Goal: Navigation & Orientation: Find specific page/section

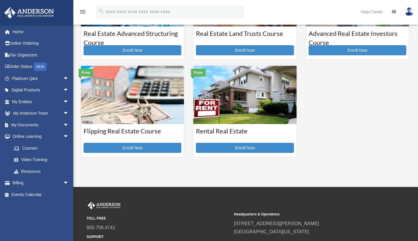
scroll to position [163, 0]
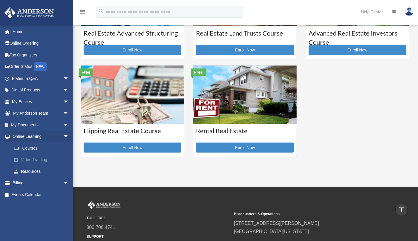
click at [38, 158] on link "Video Training" at bounding box center [43, 160] width 70 height 12
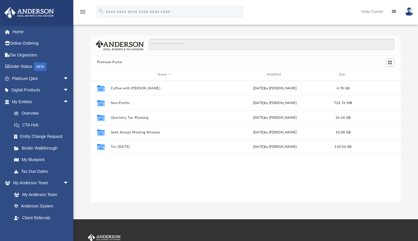
scroll to position [129, 306]
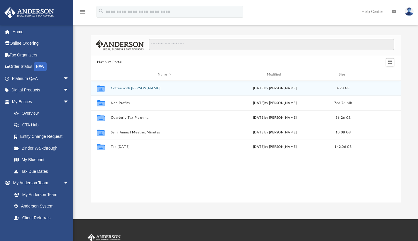
click at [123, 87] on button "Coffee with Carl" at bounding box center [165, 88] width 108 height 4
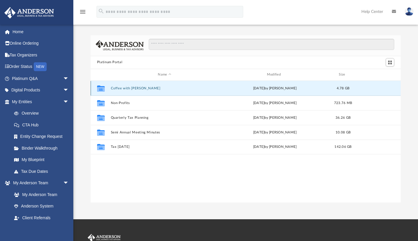
click at [123, 87] on button "Coffee with Carl" at bounding box center [165, 88] width 108 height 4
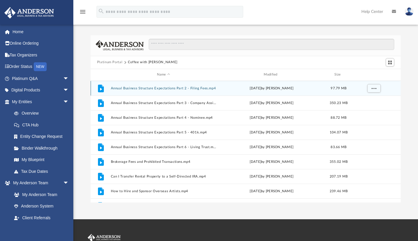
scroll to position [0, 0]
click at [140, 89] on button "Annual Business Structure Expectations Part 2 - Filing Fees.mp4" at bounding box center [164, 88] width 106 height 4
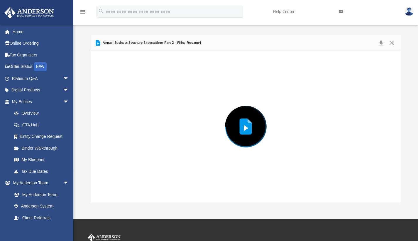
click at [140, 89] on div "Preview" at bounding box center [246, 126] width 310 height 151
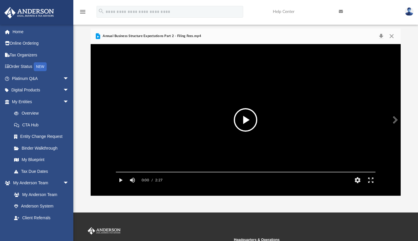
scroll to position [5, 0]
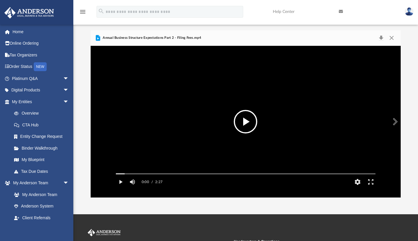
click at [252, 117] on button "File preview" at bounding box center [245, 121] width 23 height 23
click at [358, 187] on button "HD" at bounding box center [357, 182] width 13 height 12
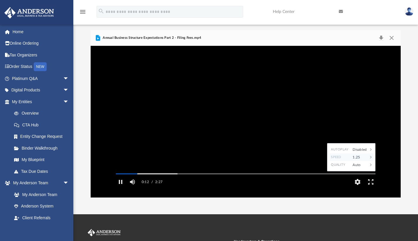
click at [360, 161] on div "1.25" at bounding box center [359, 157] width 18 height 8
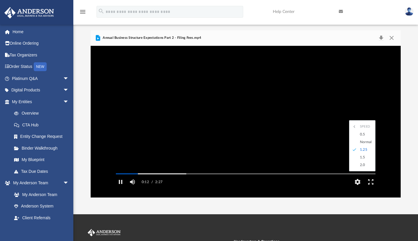
scroll to position [0, 0]
click at [363, 145] on div "Normal" at bounding box center [365, 142] width 16 height 8
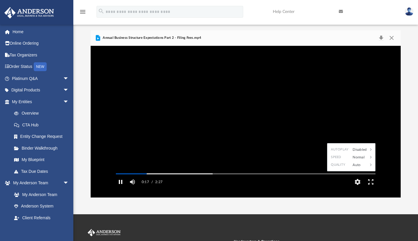
click at [120, 187] on button "Pause" at bounding box center [120, 182] width 13 height 12
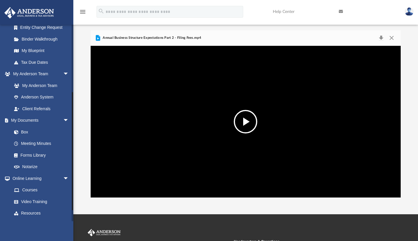
scroll to position [109, 0]
click at [40, 164] on link "Notarize" at bounding box center [43, 166] width 70 height 12
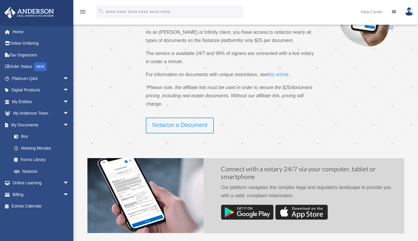
scroll to position [65, 0]
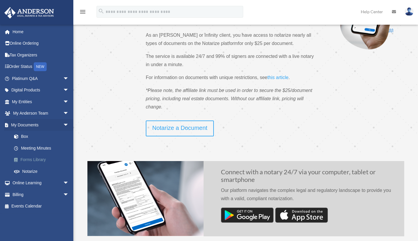
click at [25, 156] on link "Forms Library" at bounding box center [43, 160] width 70 height 12
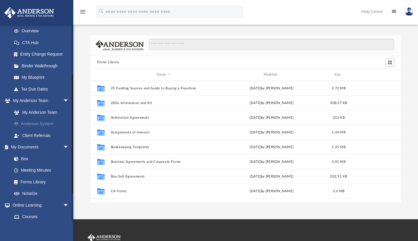
scroll to position [83, 0]
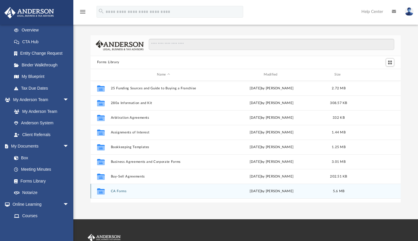
click at [115, 191] on button "CA Forms" at bounding box center [164, 191] width 106 height 4
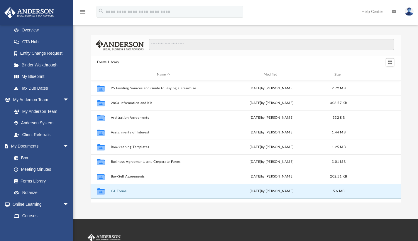
click at [115, 191] on button "CA Forms" at bounding box center [164, 191] width 106 height 4
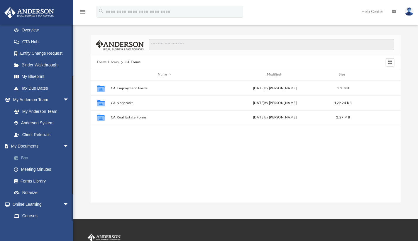
click at [21, 156] on link "Box" at bounding box center [43, 158] width 70 height 12
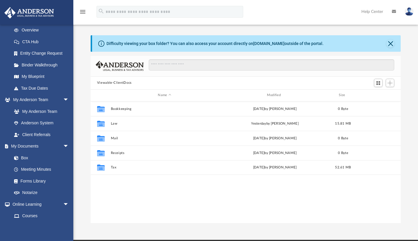
scroll to position [129, 306]
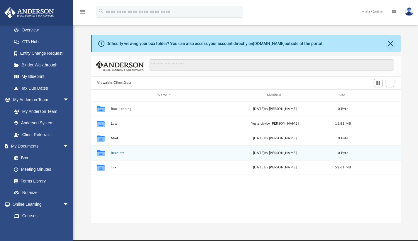
click at [109, 153] on div "Collaborated Folder Receipts Wed Apr 9 2025 by Charles Rogler 0 Byte" at bounding box center [246, 152] width 310 height 15
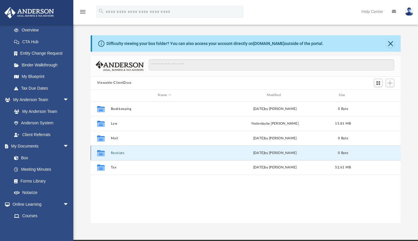
click at [116, 152] on button "Receipts" at bounding box center [165, 152] width 108 height 4
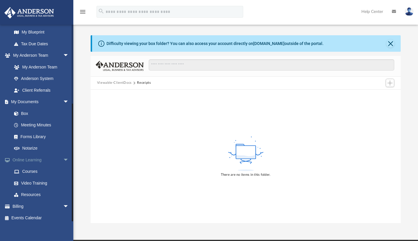
scroll to position [127, 0]
click at [23, 205] on link "Billing arrow_drop_down" at bounding box center [41, 206] width 74 height 12
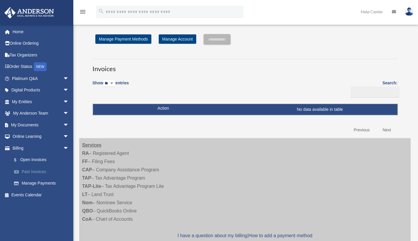
click at [42, 168] on link "Past Invoices" at bounding box center [43, 171] width 70 height 12
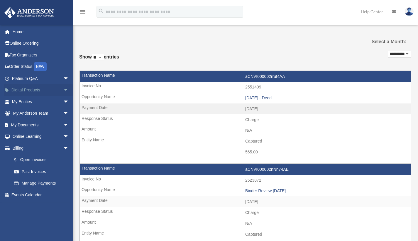
click at [63, 89] on span "arrow_drop_down" at bounding box center [69, 90] width 12 height 12
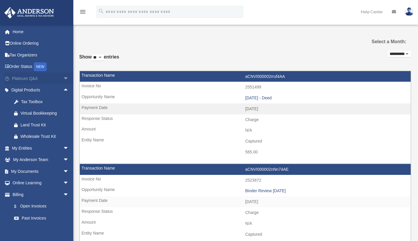
click at [63, 76] on span "arrow_drop_down" at bounding box center [69, 78] width 12 height 12
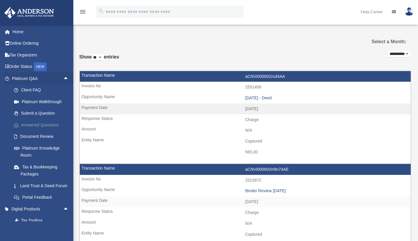
click at [34, 123] on link "Answered Questions" at bounding box center [43, 125] width 70 height 12
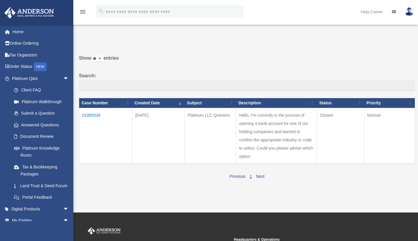
click at [87, 119] on td "01065534" at bounding box center [105, 136] width 53 height 56
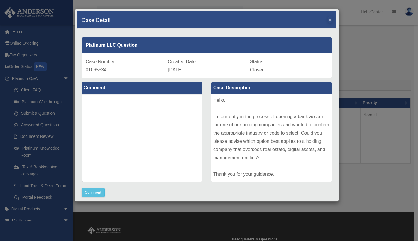
click at [328, 20] on span "×" at bounding box center [330, 19] width 4 height 7
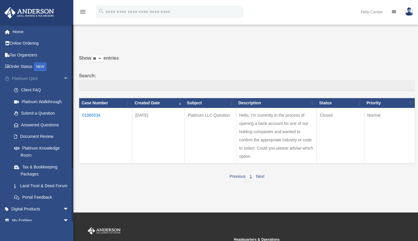
click at [63, 78] on span "arrow_drop_down" at bounding box center [69, 78] width 12 height 12
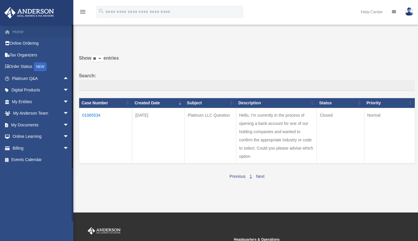
click at [27, 30] on link "Home" at bounding box center [41, 32] width 74 height 12
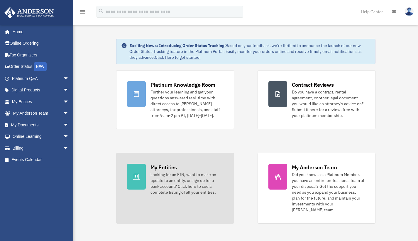
click at [171, 171] on div "Looking for an EIN, want to make an update to an entity, or sign up for a bank …" at bounding box center [186, 182] width 73 height 23
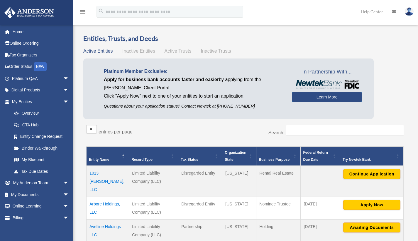
click at [140, 51] on span "Inactive Entities" at bounding box center [138, 50] width 33 height 5
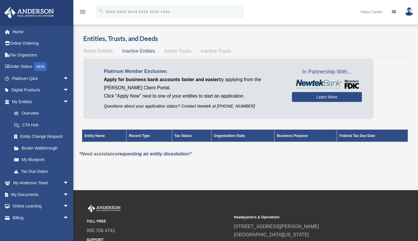
click at [175, 53] on span "Active Trusts" at bounding box center [178, 50] width 27 height 5
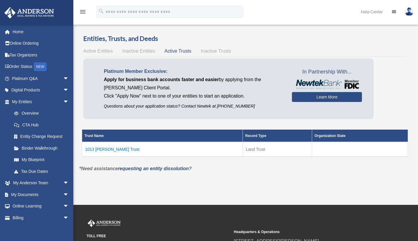
click at [219, 51] on span "Inactive Trusts" at bounding box center [216, 50] width 30 height 5
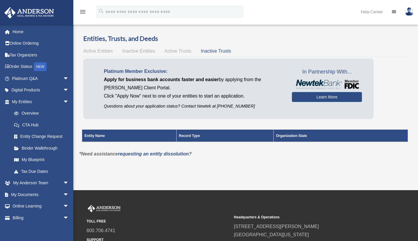
click at [93, 48] on span "Active Entities" at bounding box center [97, 50] width 29 height 5
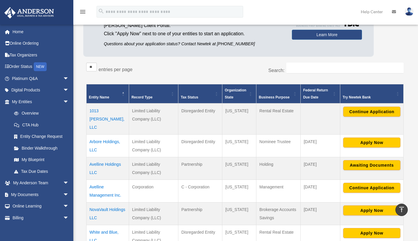
scroll to position [56, 0]
